Goal: Information Seeking & Learning: Learn about a topic

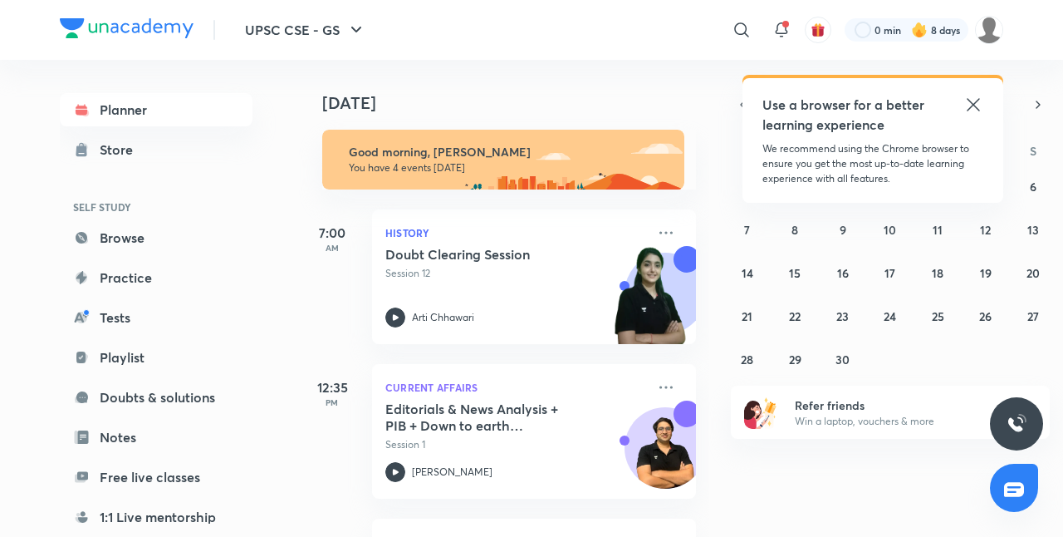
click at [970, 112] on icon at bounding box center [974, 105] width 20 height 20
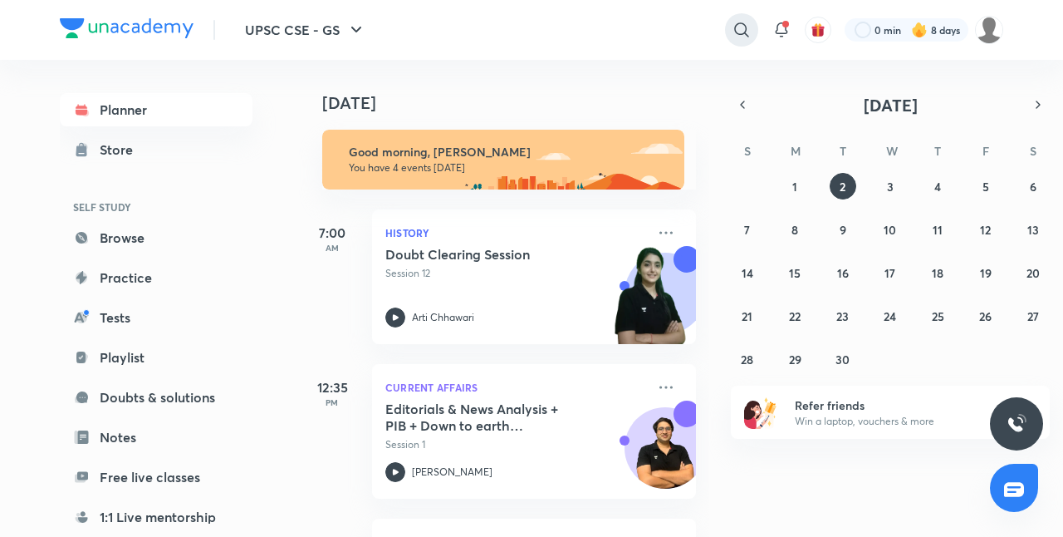
click at [732, 31] on icon at bounding box center [742, 30] width 20 height 20
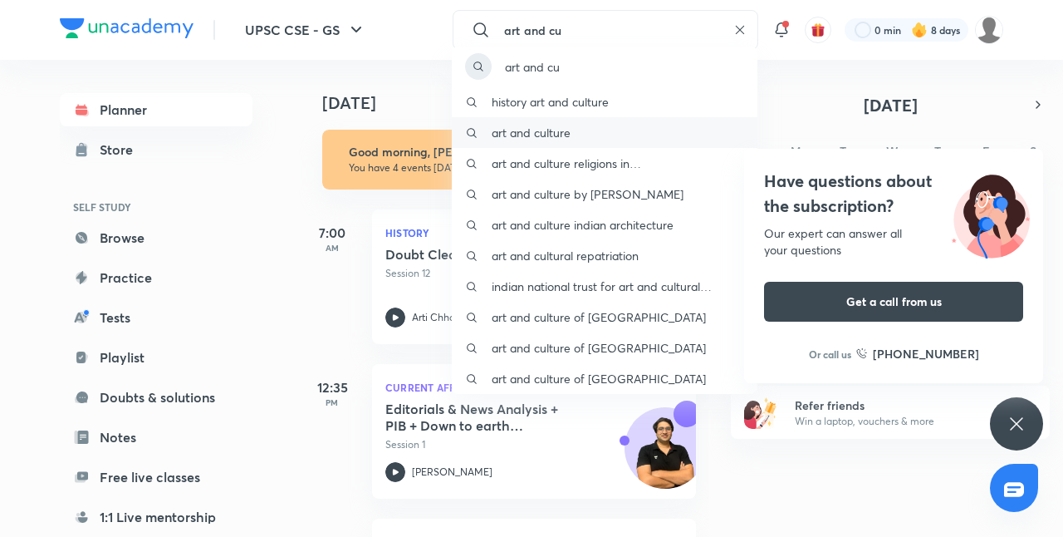
type input "art and cu"
click at [559, 131] on p "art and culture" at bounding box center [531, 132] width 79 height 17
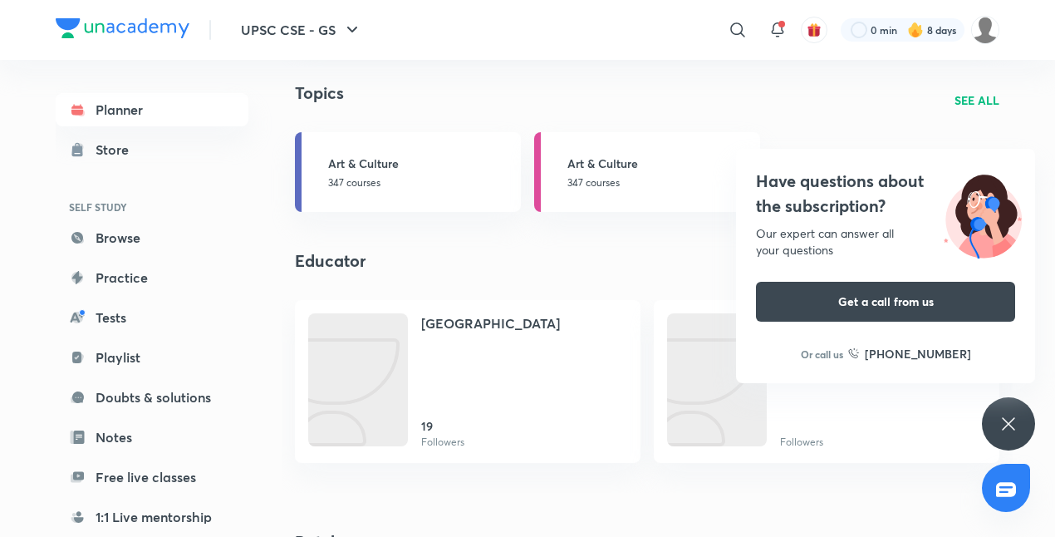
scroll to position [1130, 0]
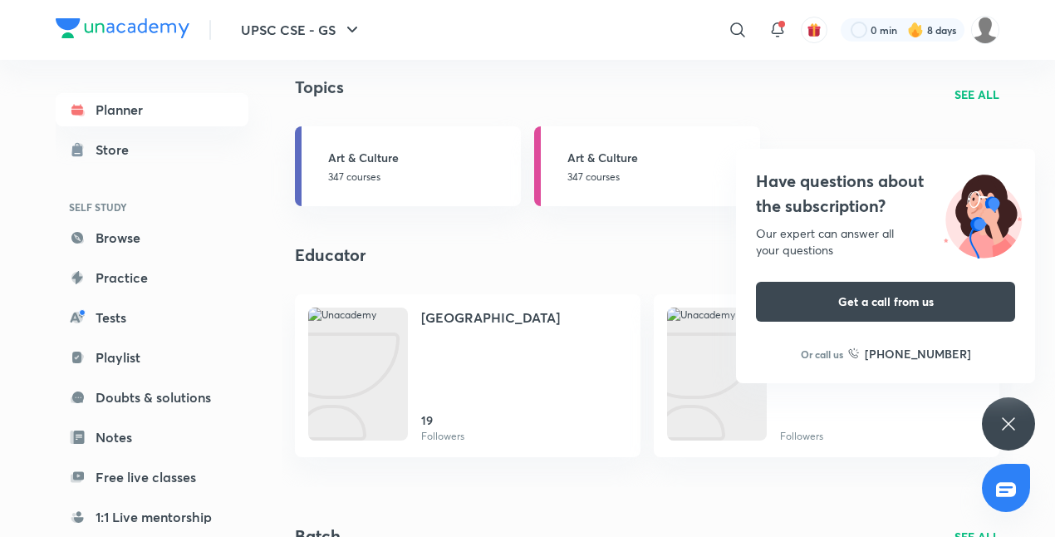
click at [1010, 427] on icon at bounding box center [1008, 424] width 20 height 20
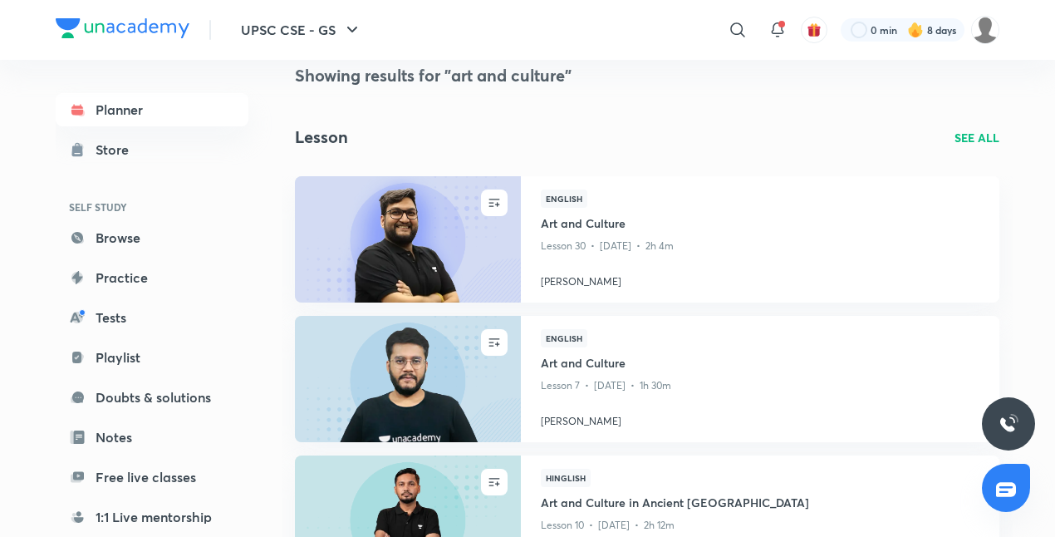
scroll to position [0, 0]
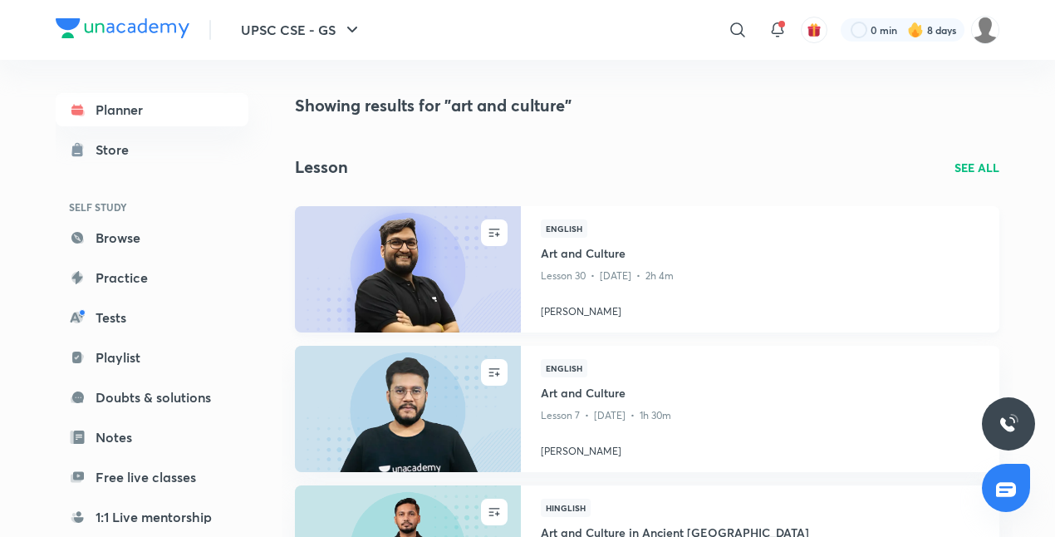
click at [382, 254] on img at bounding box center [407, 268] width 230 height 129
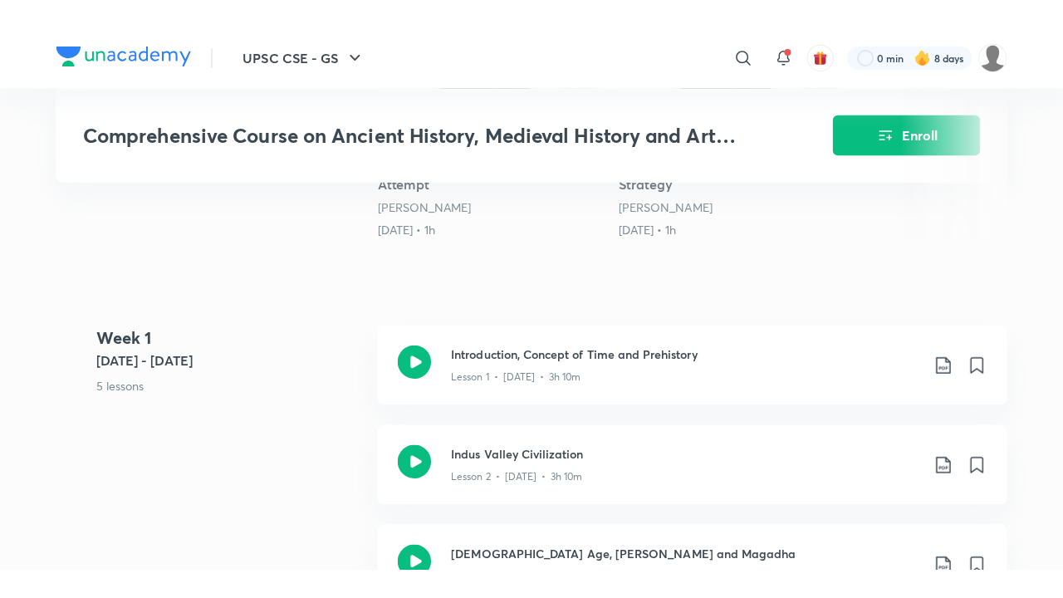
scroll to position [596, 0]
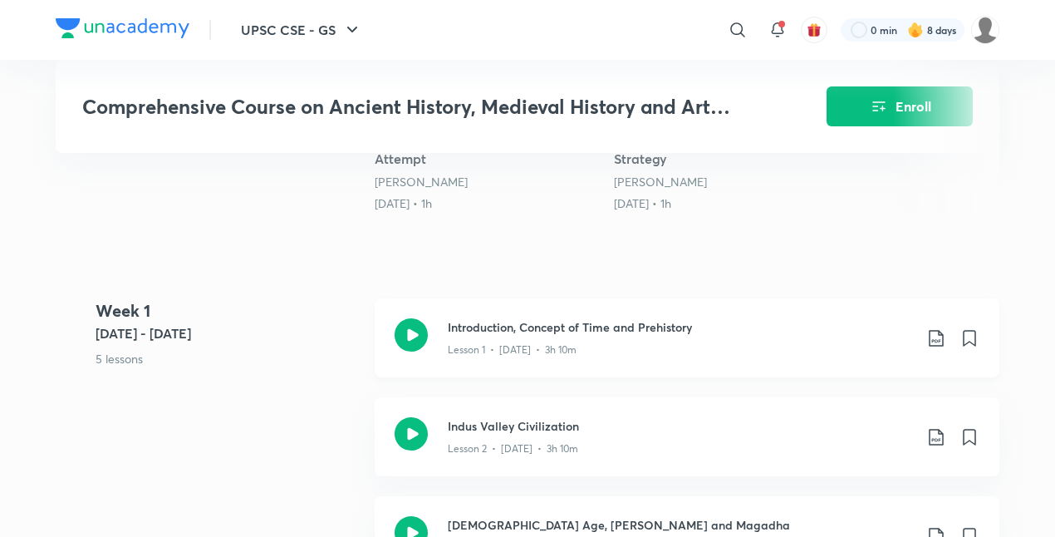
click at [545, 333] on h3 "Introduction, Concept of Time and Prehistory" at bounding box center [680, 326] width 465 height 17
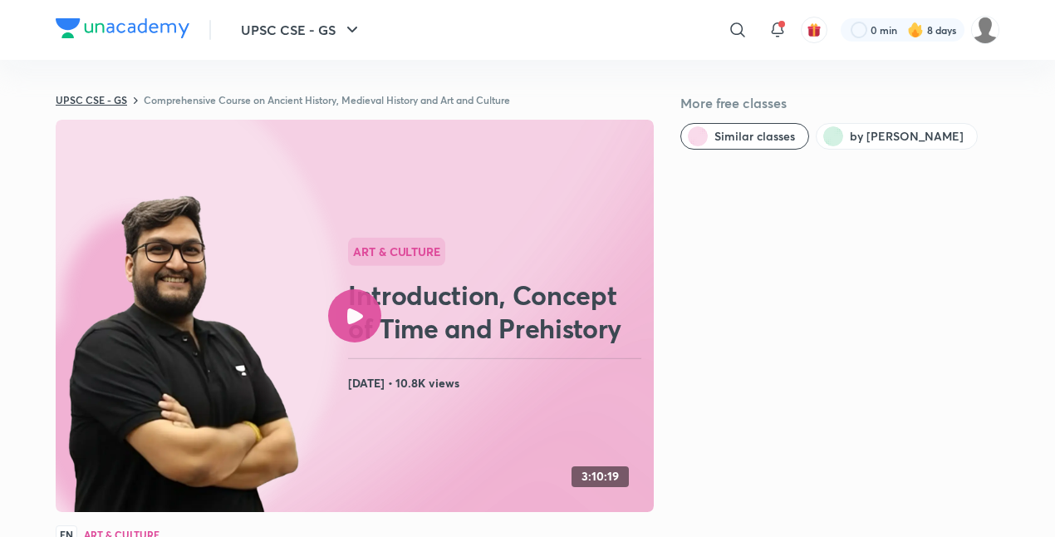
click at [105, 99] on link "UPSC CSE - GS" at bounding box center [91, 99] width 71 height 13
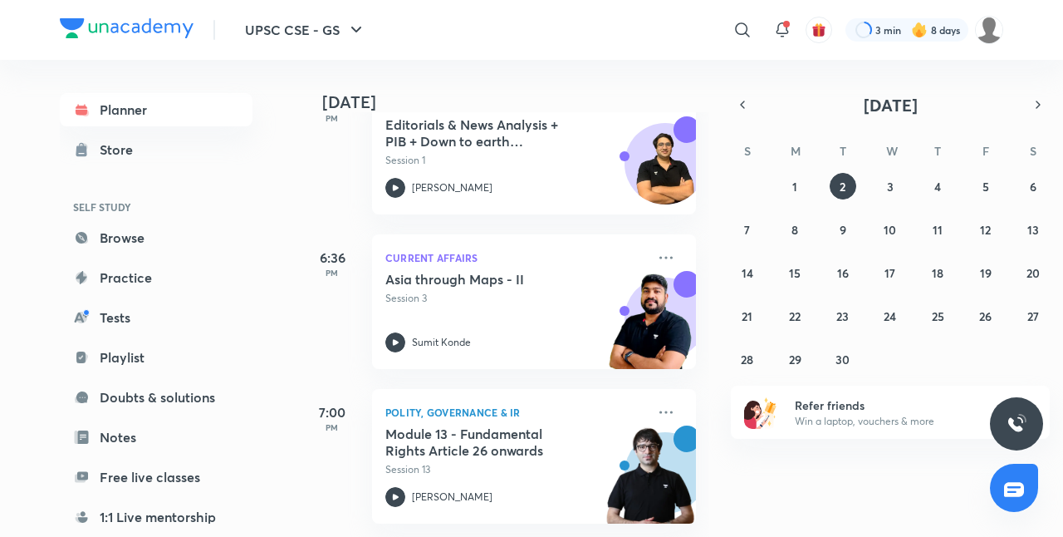
scroll to position [238, 0]
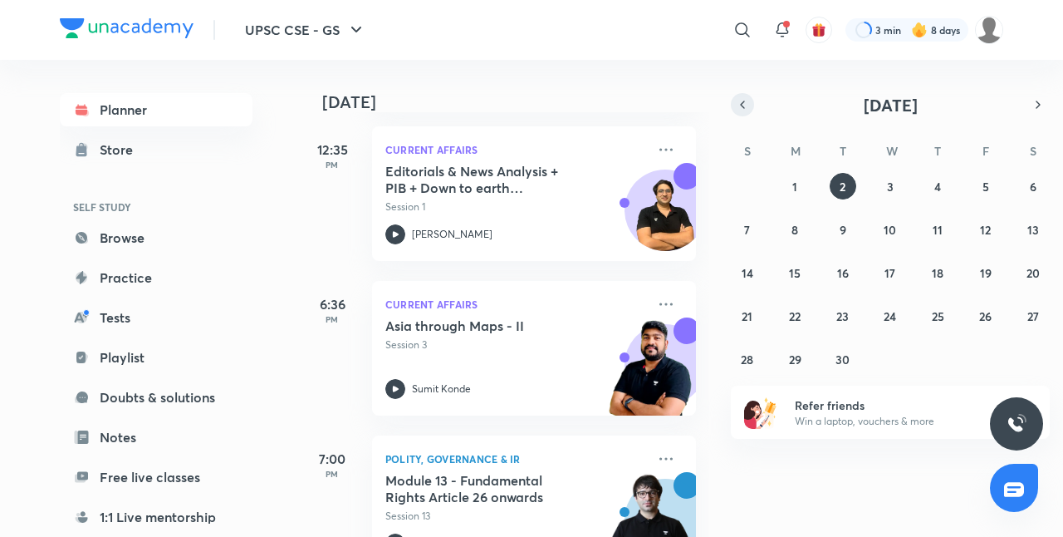
click at [747, 103] on icon "button" at bounding box center [742, 104] width 13 height 15
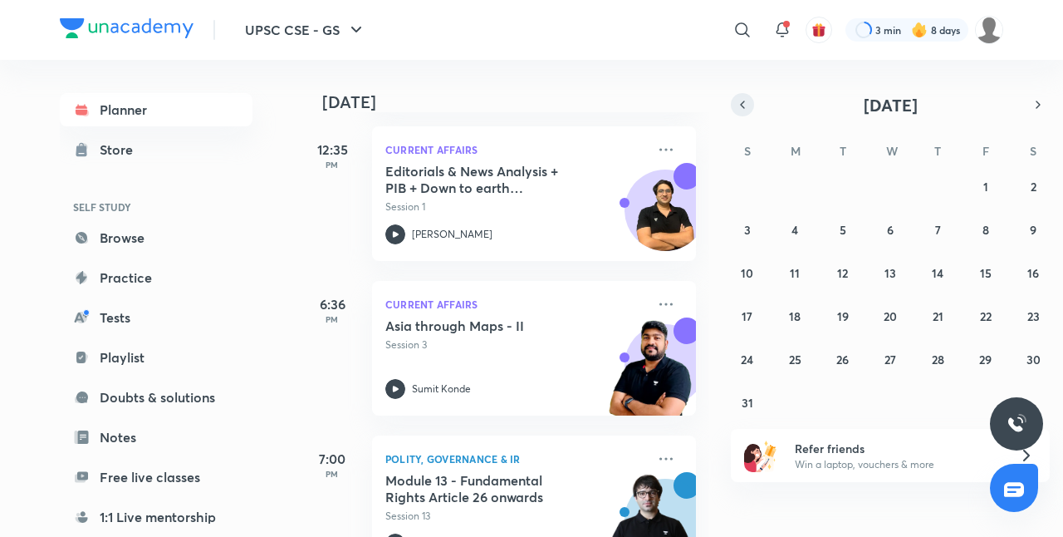
click at [747, 103] on icon "button" at bounding box center [742, 104] width 13 height 15
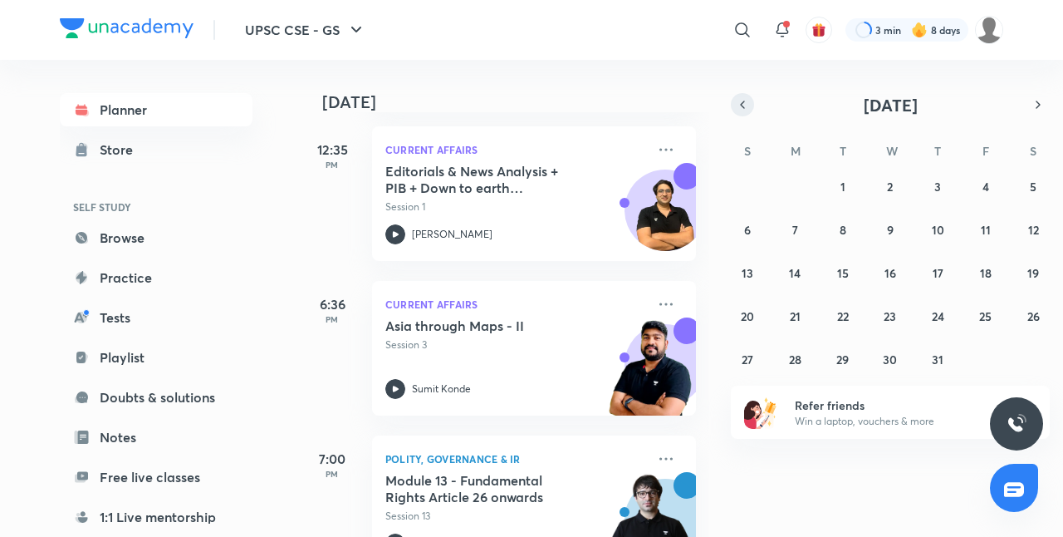
click at [747, 103] on icon "button" at bounding box center [742, 104] width 13 height 15
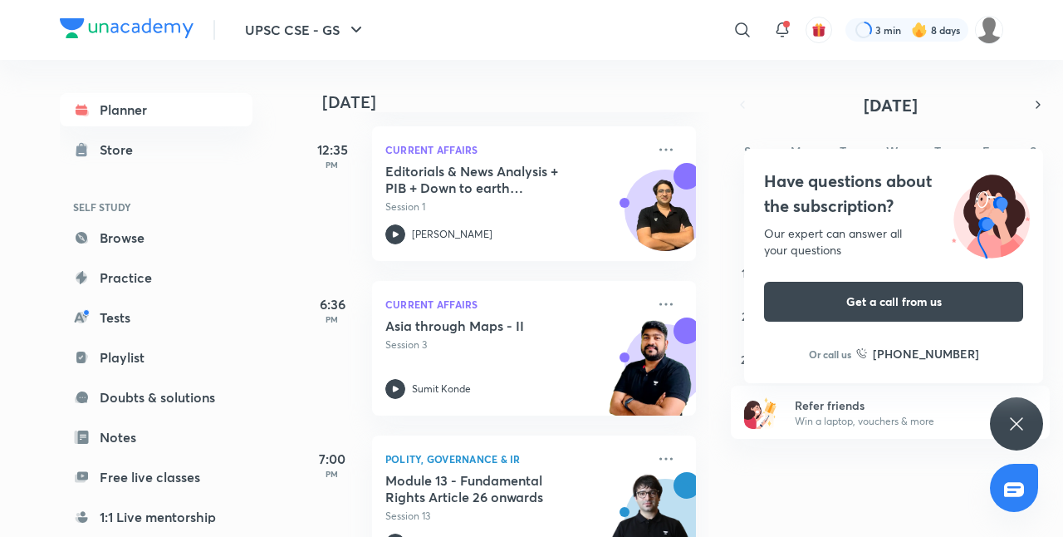
click at [894, 275] on div "Have questions about the subscription? Our expert can answer all your questions…" at bounding box center [893, 266] width 299 height 234
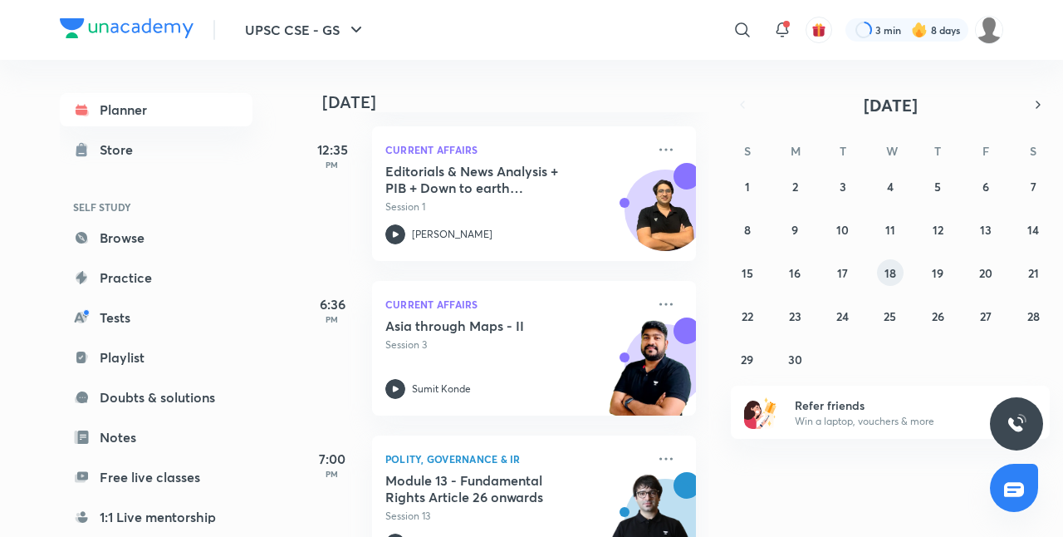
click at [892, 265] on abbr "18" at bounding box center [891, 273] width 12 height 16
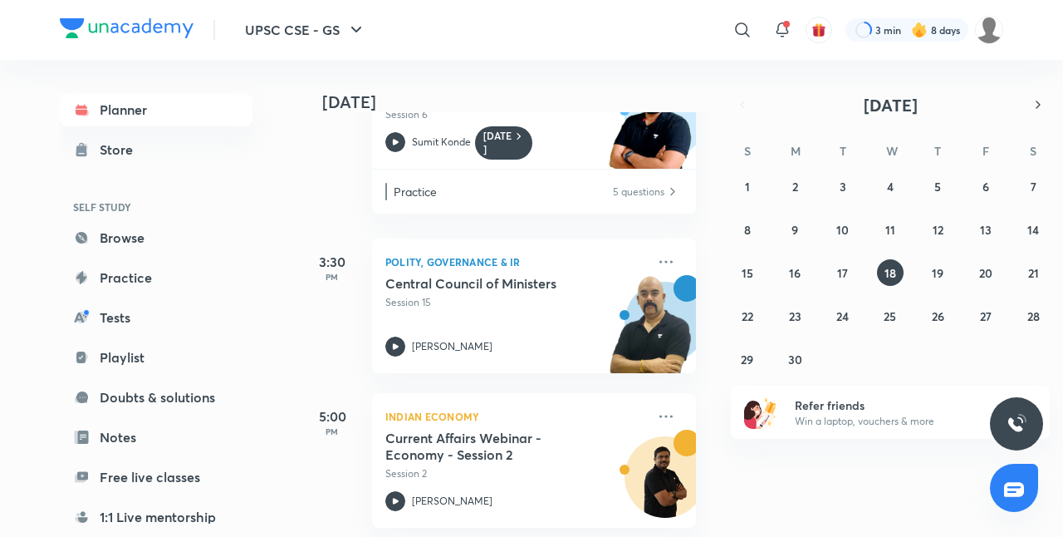
scroll to position [0, 0]
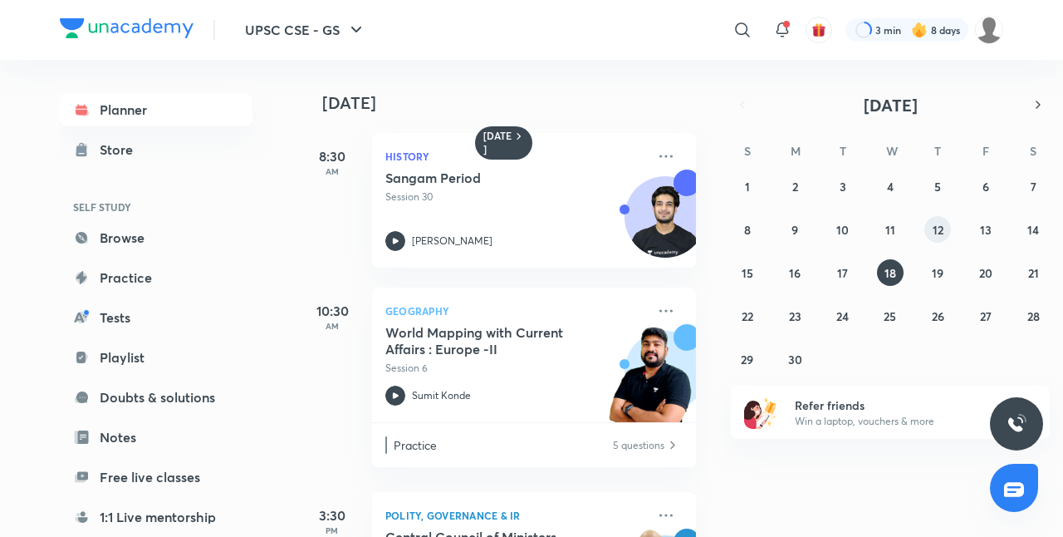
click at [941, 220] on button "12" at bounding box center [938, 229] width 27 height 27
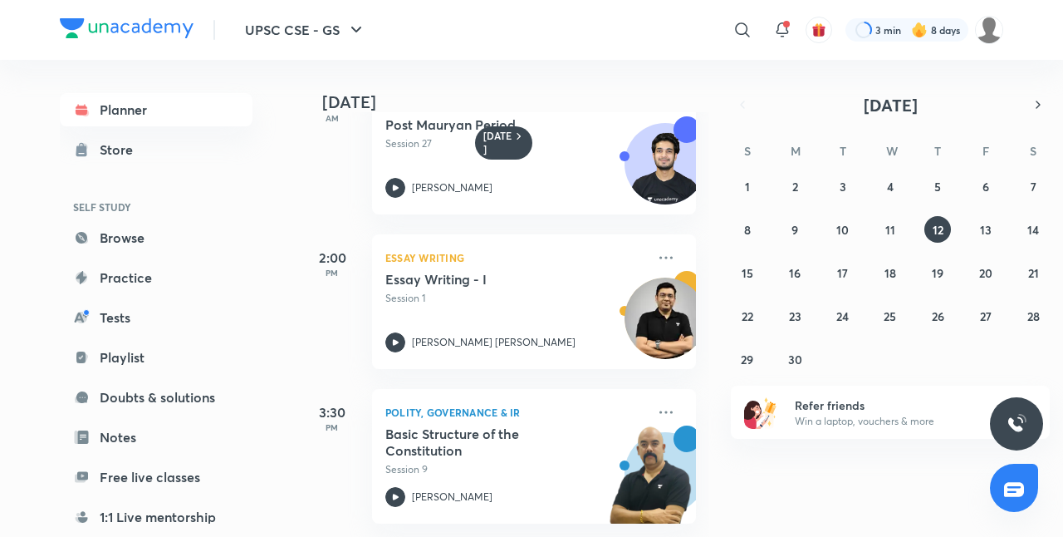
scroll to position [66, 0]
click at [984, 230] on abbr "13" at bounding box center [986, 230] width 12 height 16
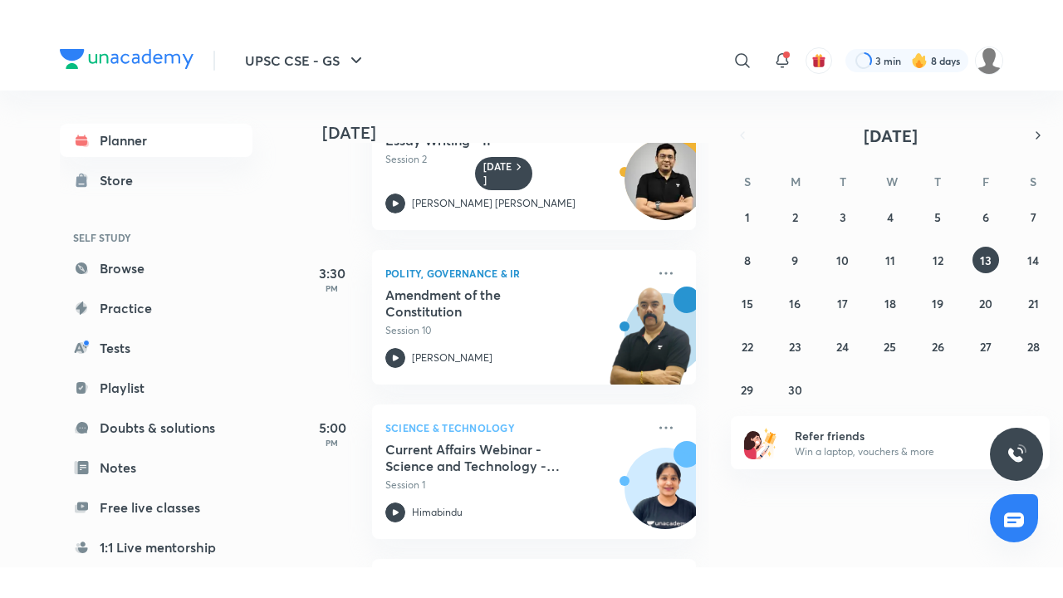
scroll to position [392, 0]
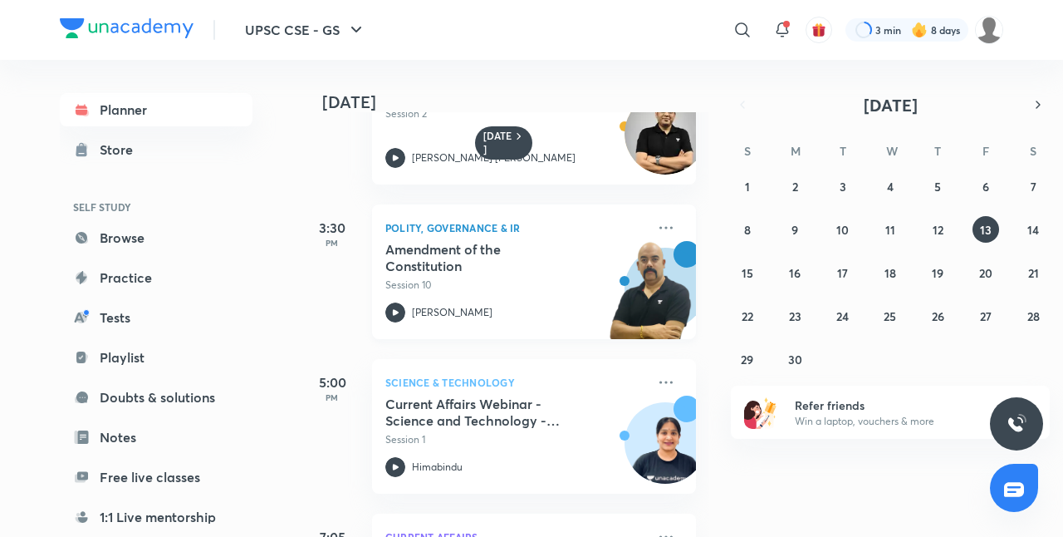
click at [442, 242] on h5 "Amendment of the Constitution" at bounding box center [488, 257] width 207 height 33
